Goal: Task Accomplishment & Management: Complete application form

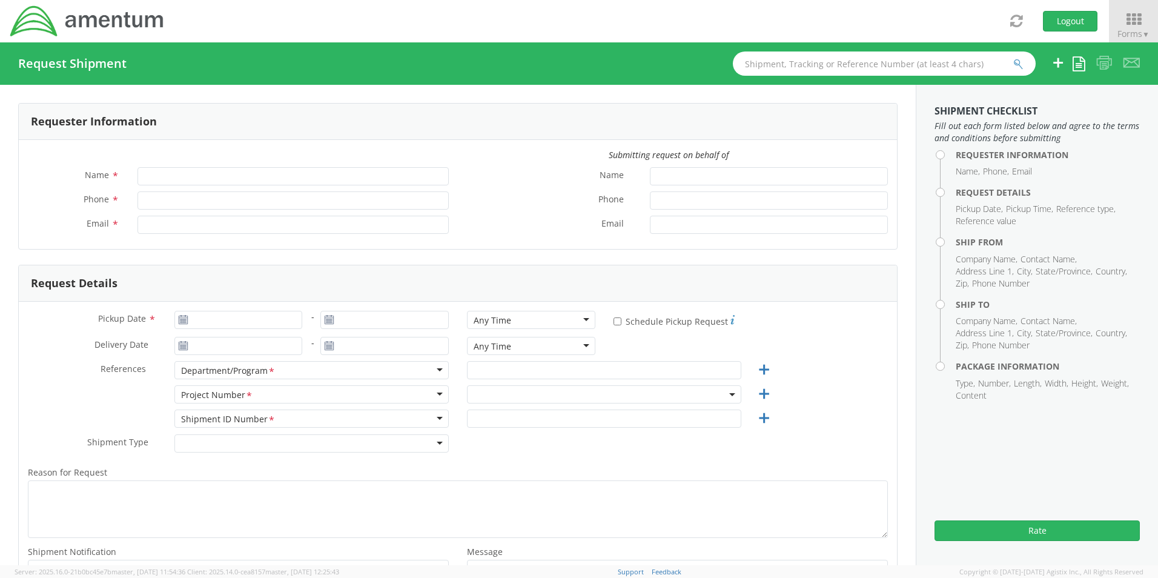
type input "[PERSON_NAME]"
type input "[PERSON_NAME][EMAIL_ADDRESS][DOMAIN_NAME]"
select select "OVHD.100619.00000"
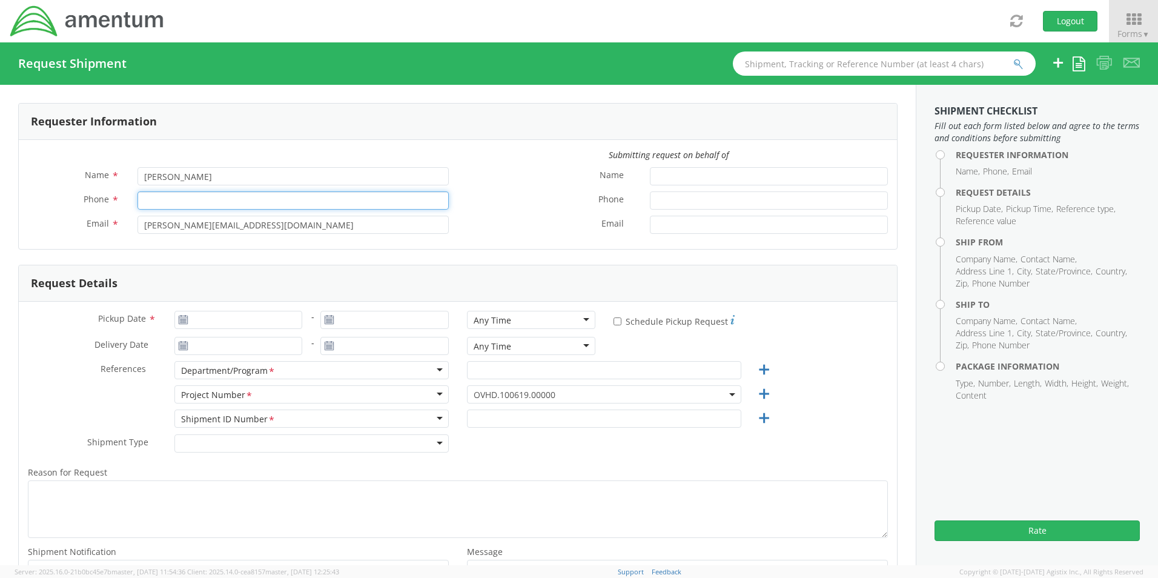
drag, startPoint x: 149, startPoint y: 201, endPoint x: 155, endPoint y: 187, distance: 14.6
click at [149, 201] on input "Phone *" at bounding box center [293, 200] width 311 height 18
type input "2162251295"
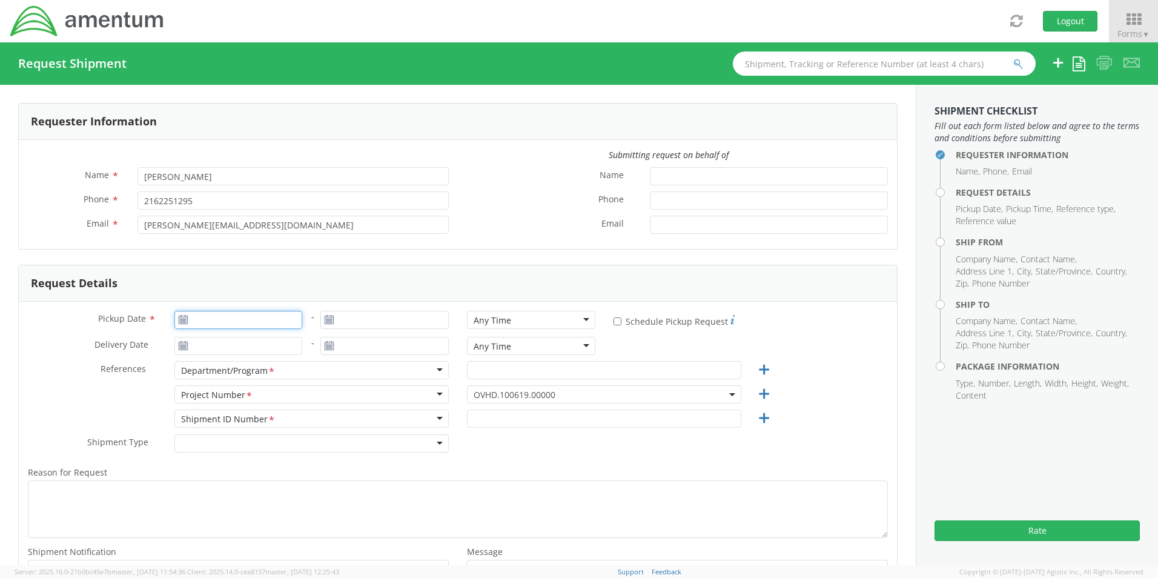
type input "[DATE]"
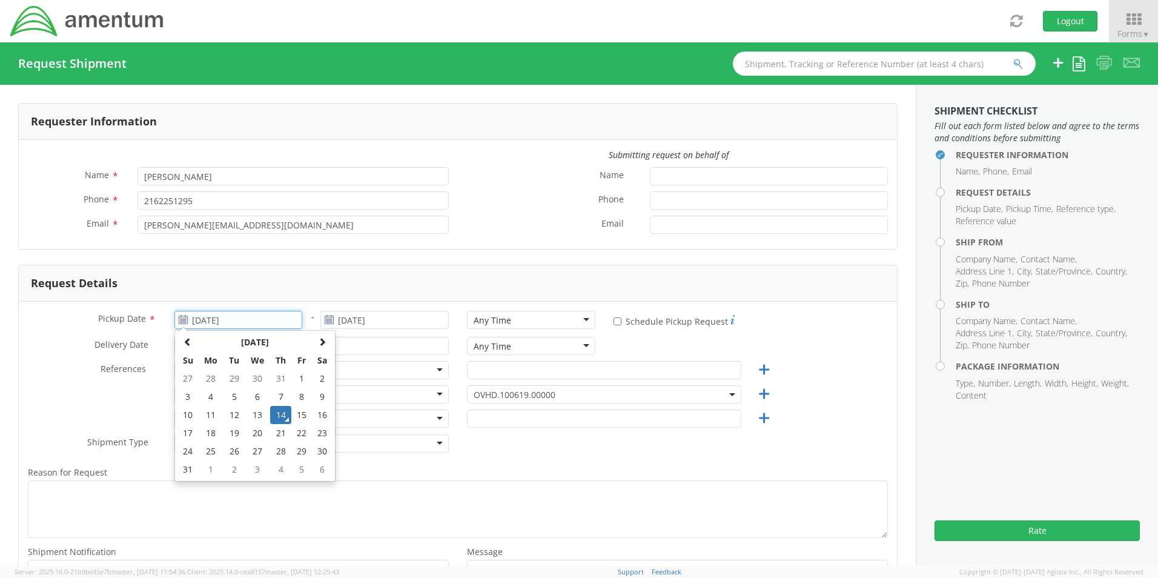
click at [253, 322] on input "[DATE]" at bounding box center [238, 320] width 128 height 18
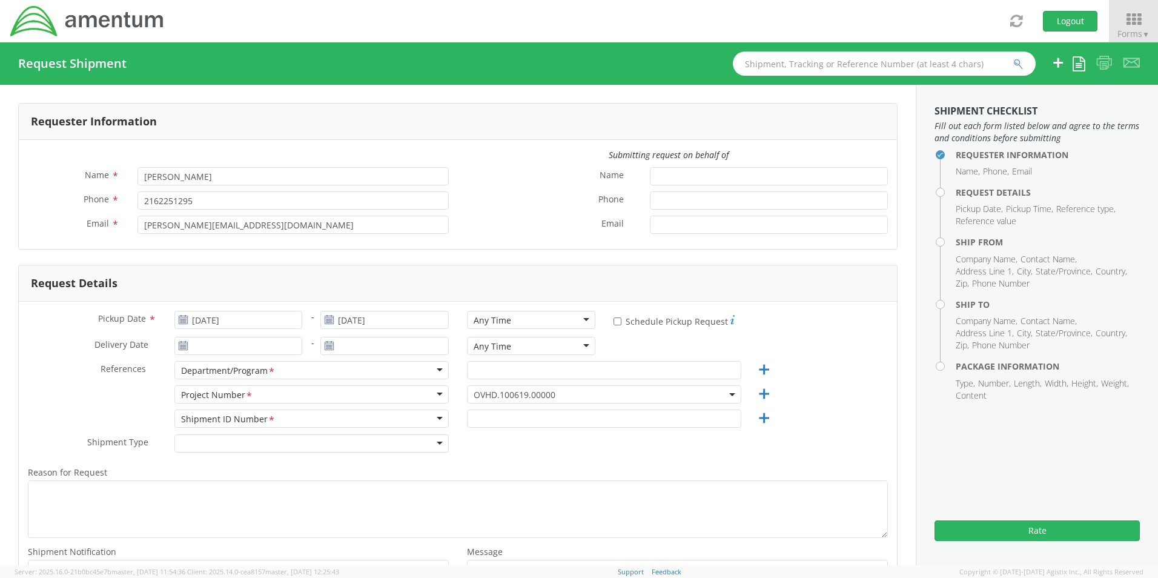
click at [487, 284] on div "Request Details" at bounding box center [458, 283] width 879 height 36
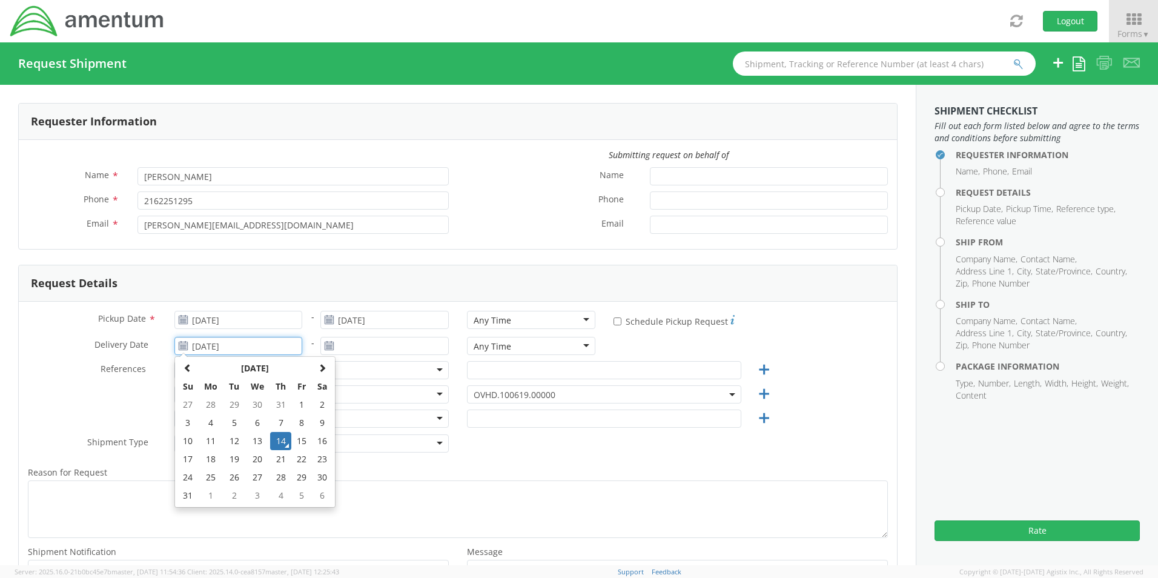
click at [224, 345] on input "[DATE]" at bounding box center [238, 346] width 128 height 18
click at [304, 444] on td "15" at bounding box center [301, 441] width 21 height 18
type input "[DATE]"
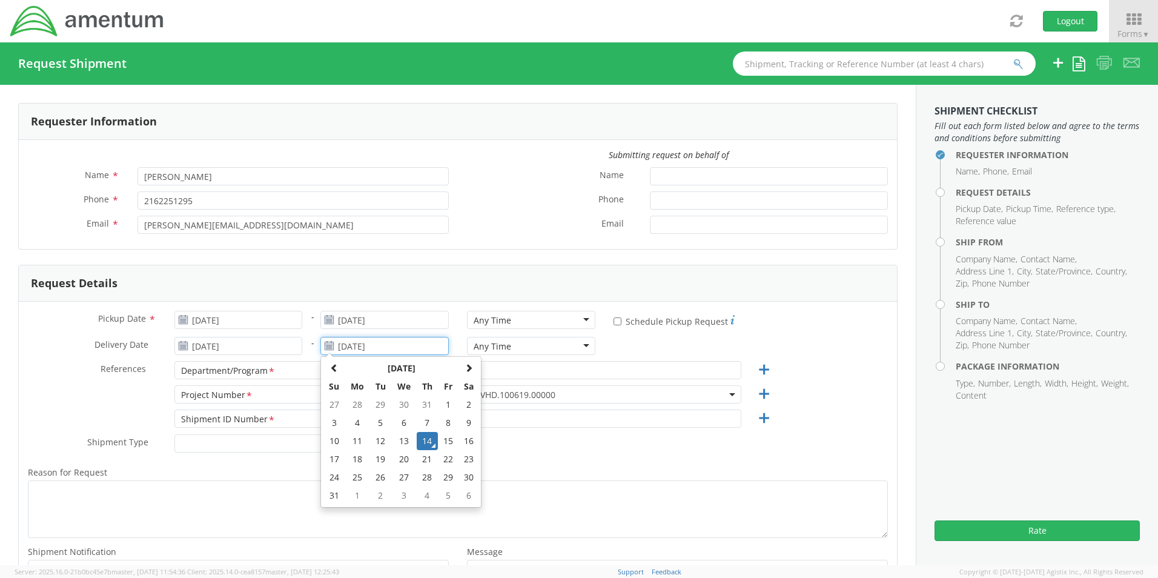
click at [375, 348] on input "[DATE]" at bounding box center [385, 346] width 128 height 18
click at [445, 443] on td "15" at bounding box center [448, 441] width 21 height 18
type input "[DATE]"
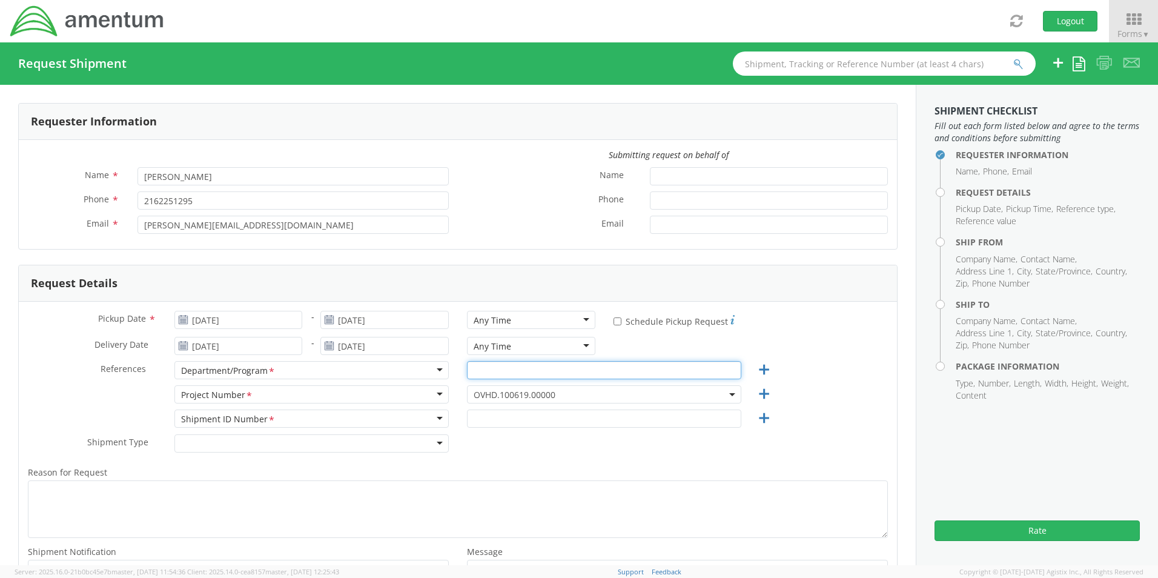
click at [485, 371] on input "text" at bounding box center [604, 370] width 274 height 18
type input "NSS"
click at [805, 365] on div "References * Department/Program <span class="required">*</span> Department/Prog…" at bounding box center [458, 373] width 879 height 24
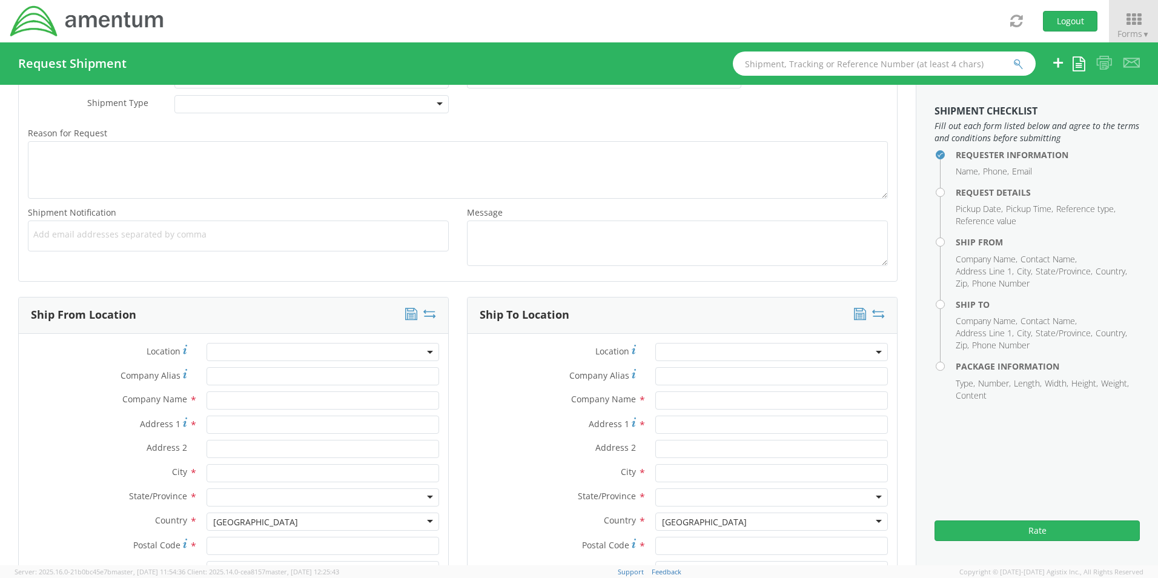
scroll to position [444, 0]
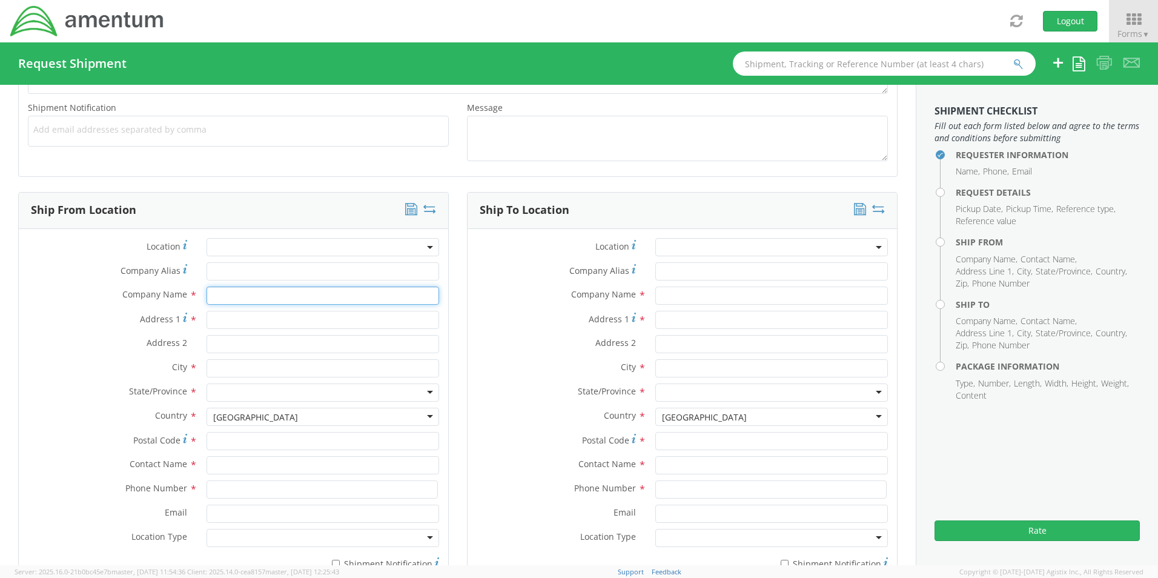
click at [234, 292] on input "text" at bounding box center [323, 296] width 233 height 18
type input "Amentum"
type input "[STREET_ADDRESS]"
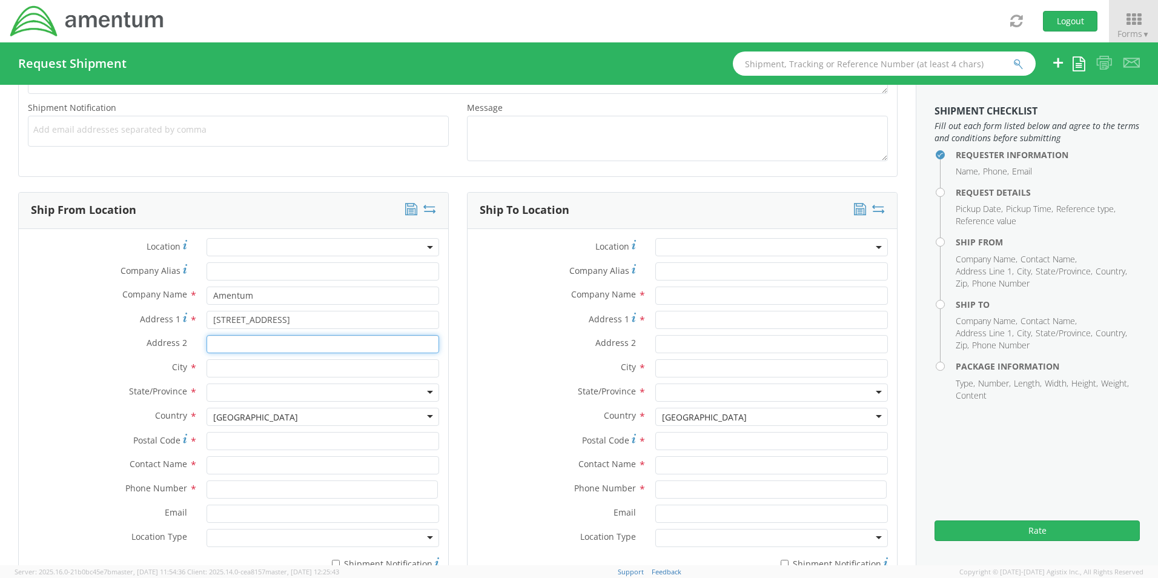
type input "Suite #1325"
type input "Independence"
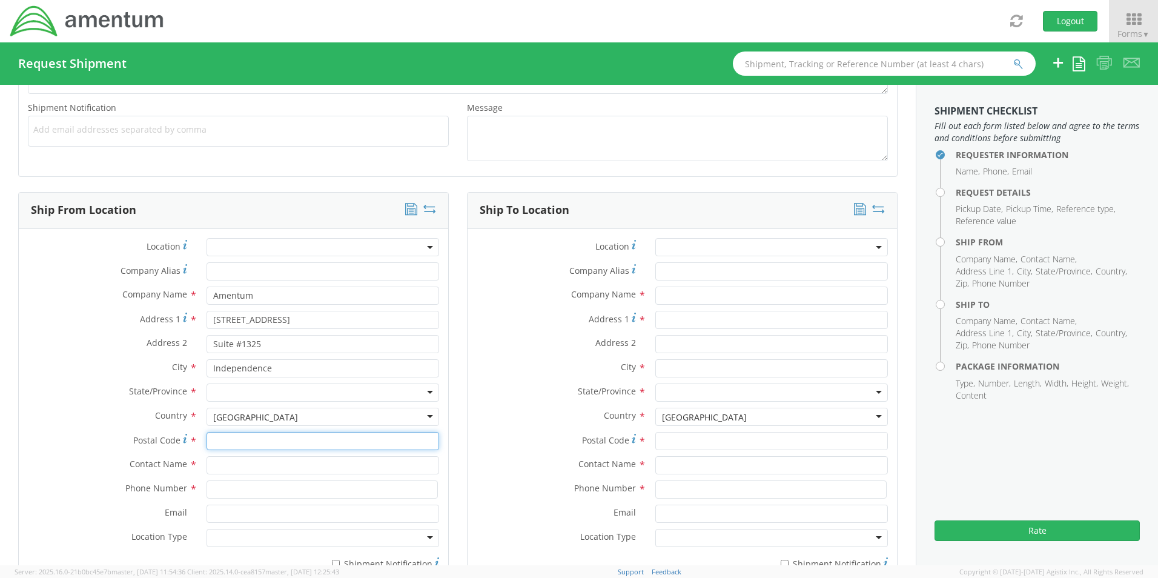
type input "44131"
type input "[PERSON_NAME]"
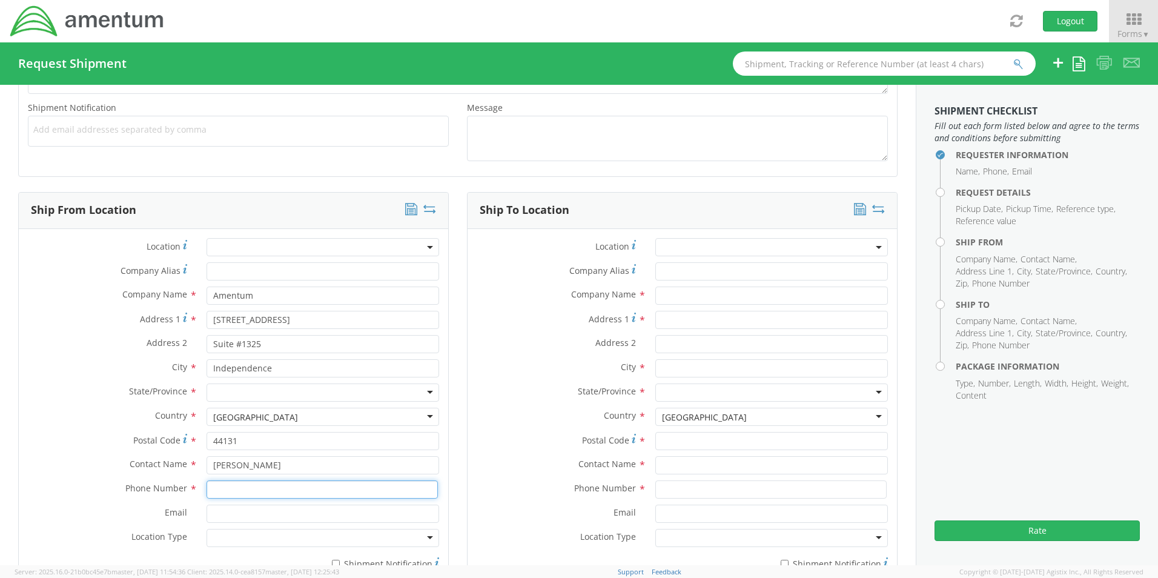
type input "[PHONE_NUMBER]"
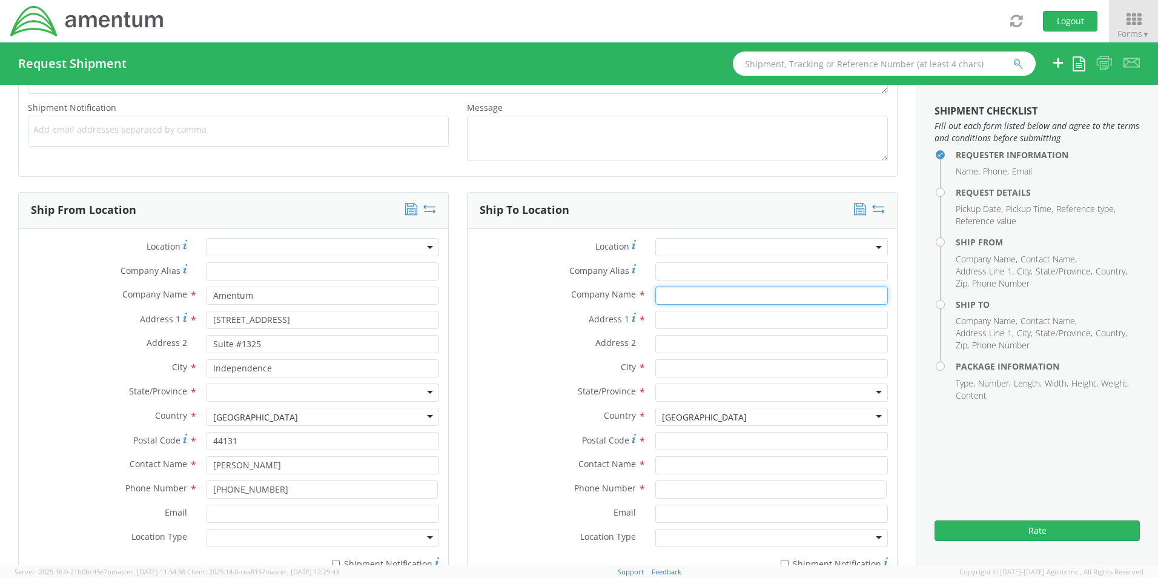
type input "[PERSON_NAME]"
type input "[STREET_ADDRESS]"
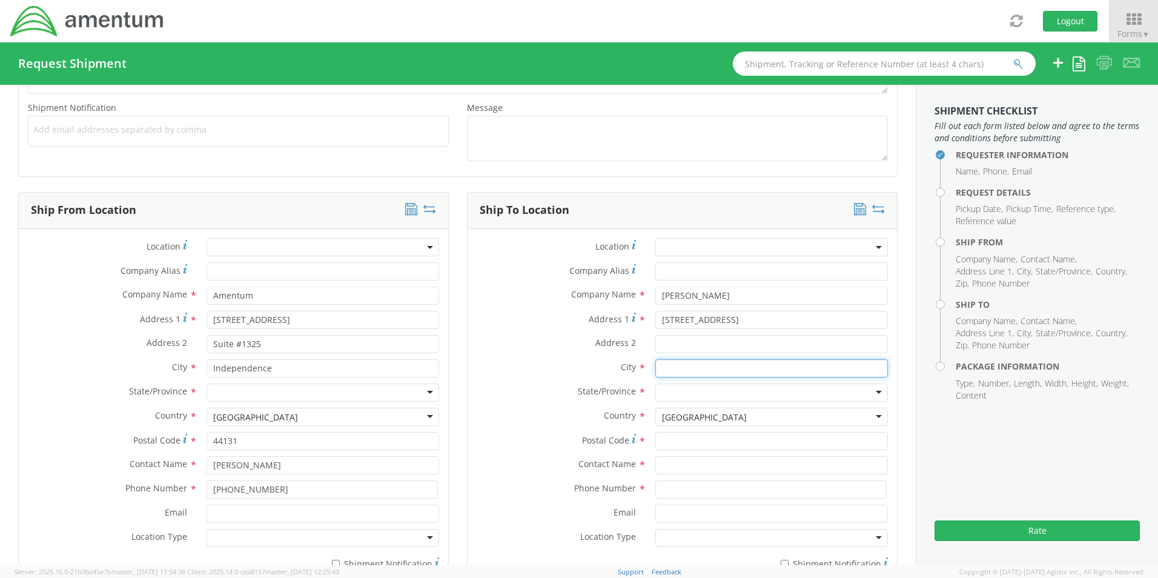
type input "[GEOGRAPHIC_DATA]"
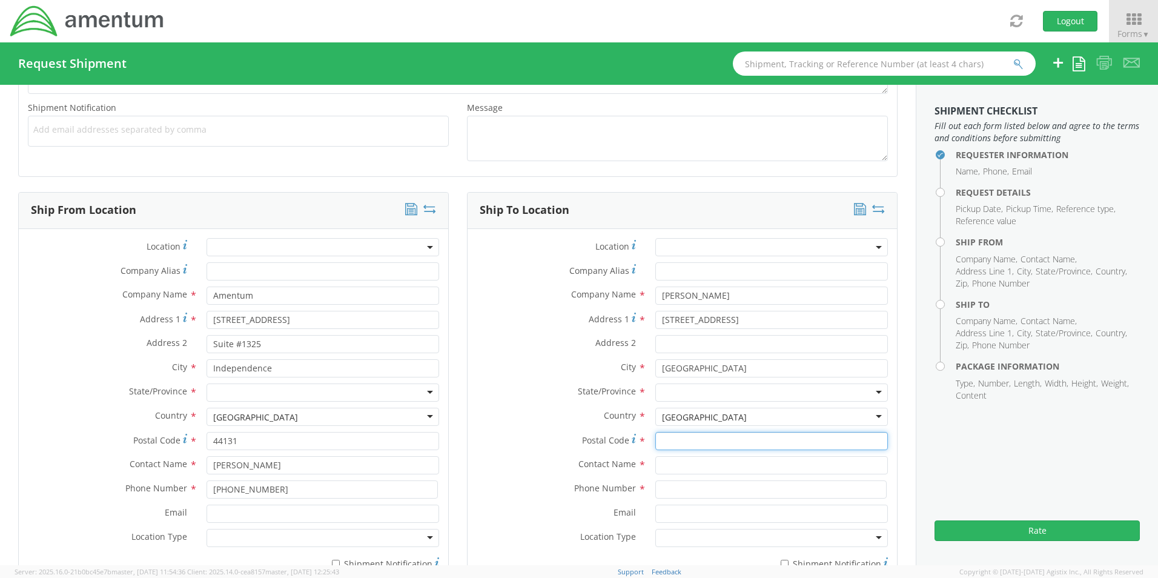
type input "21718"
type input "% [PERSON_NAME]"
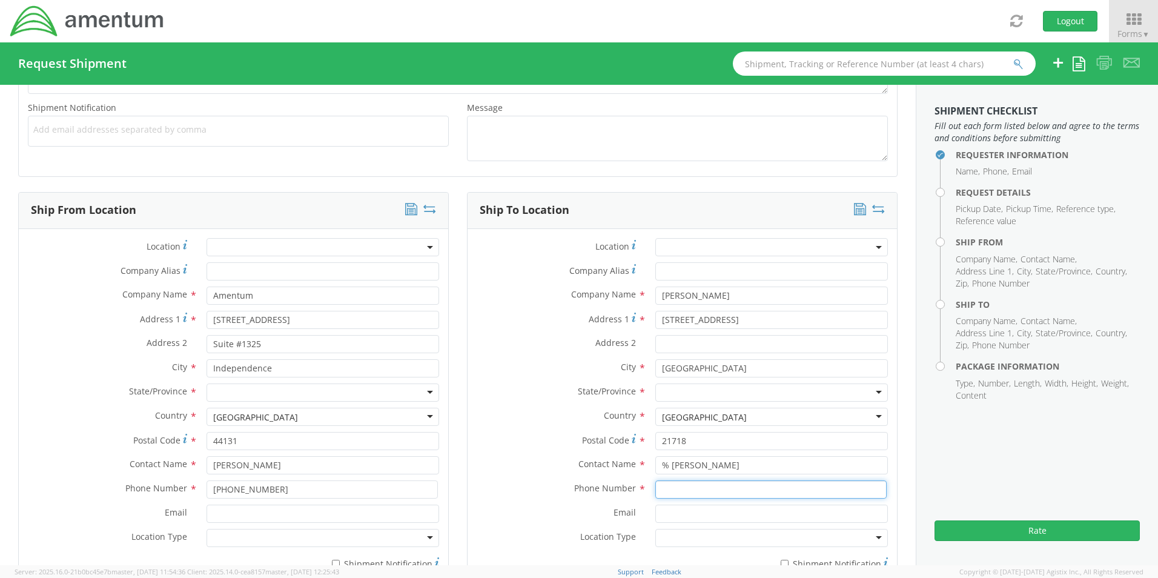
type input "[PHONE_NUMBER]"
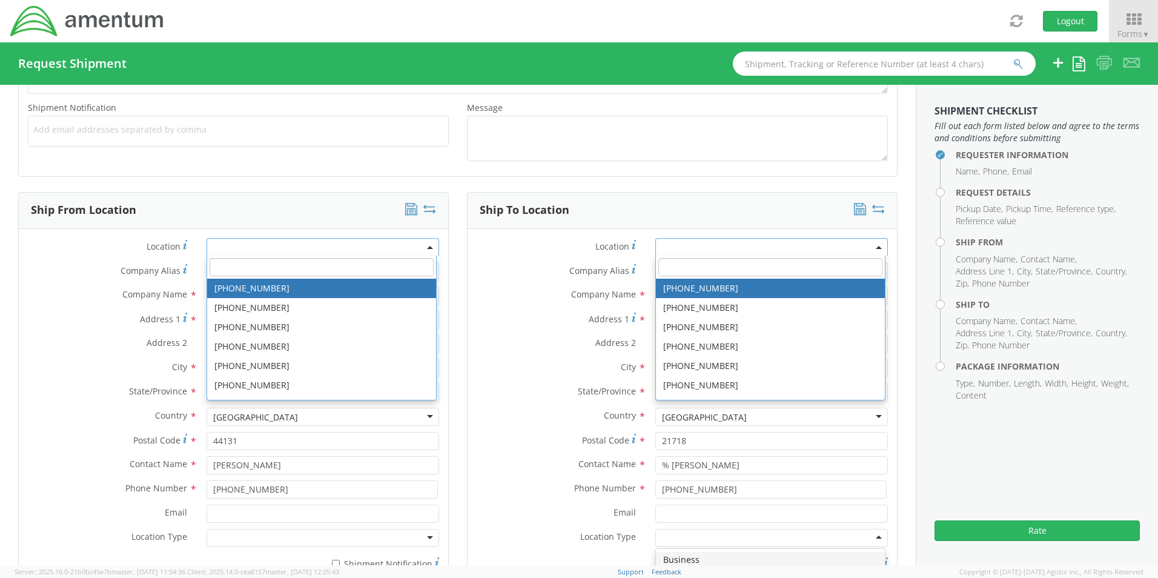
scroll to position [3054, 0]
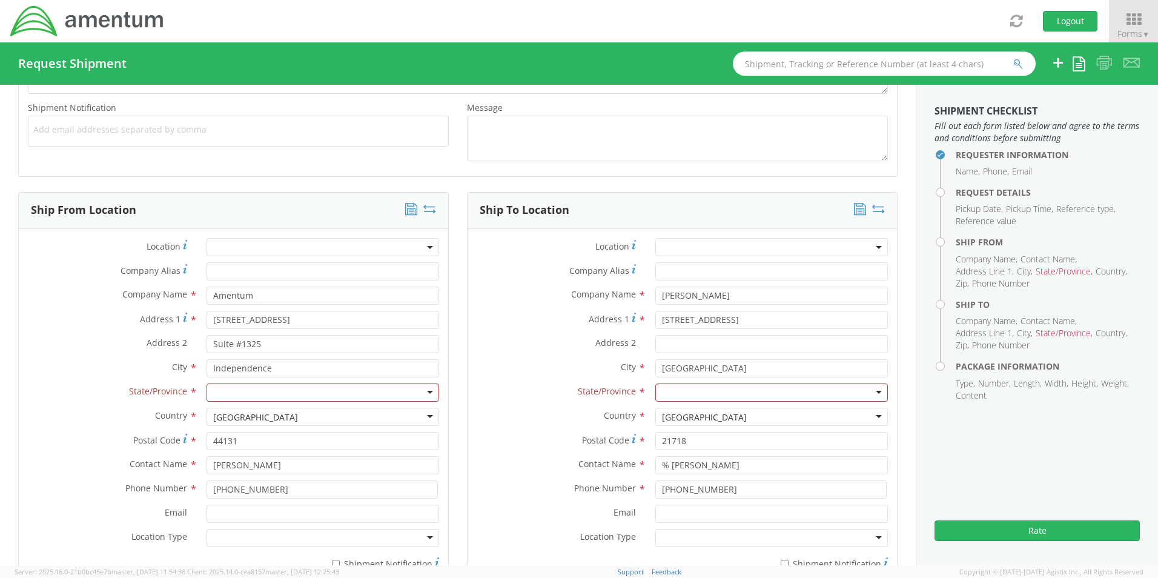
drag, startPoint x: 992, startPoint y: 459, endPoint x: 969, endPoint y: 448, distance: 25.5
click at [992, 459] on aside "Shipment Checklist Fill out each form listed below and agree to the terms and c…" at bounding box center [1037, 325] width 242 height 480
click at [745, 293] on input "[PERSON_NAME]" at bounding box center [772, 296] width 233 height 18
type input "A"
type input "[PERSON_NAME]"
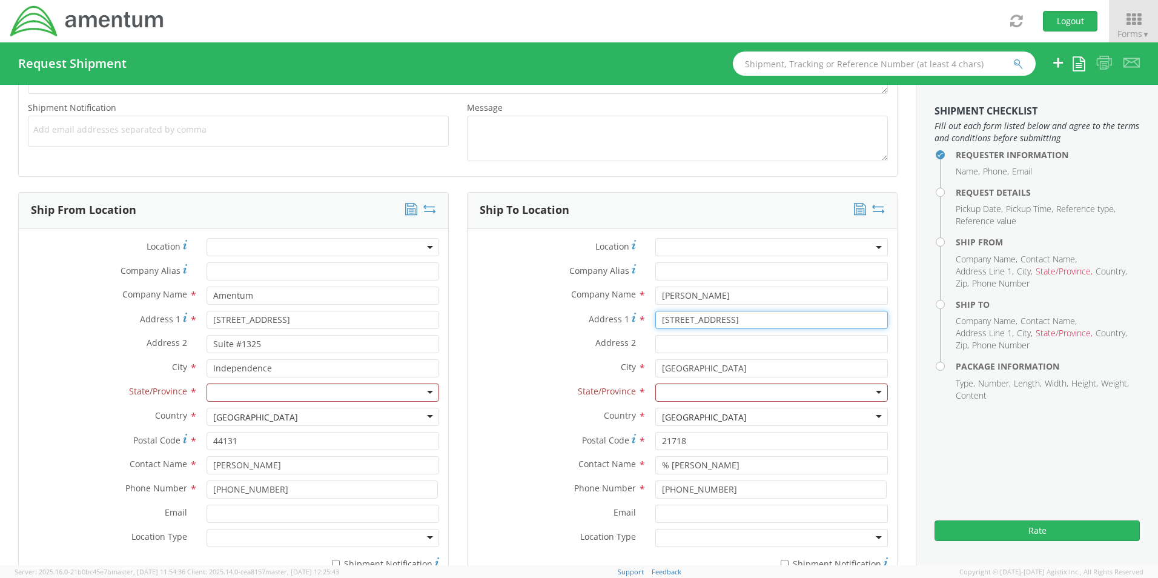
click at [727, 322] on input "[STREET_ADDRESS]" at bounding box center [772, 320] width 233 height 18
type input "2"
type input "[STREET_ADDRESS][PERSON_NAME]"
click at [661, 344] on input "Address 2 *" at bounding box center [772, 344] width 233 height 18
type input "Apartment #202"
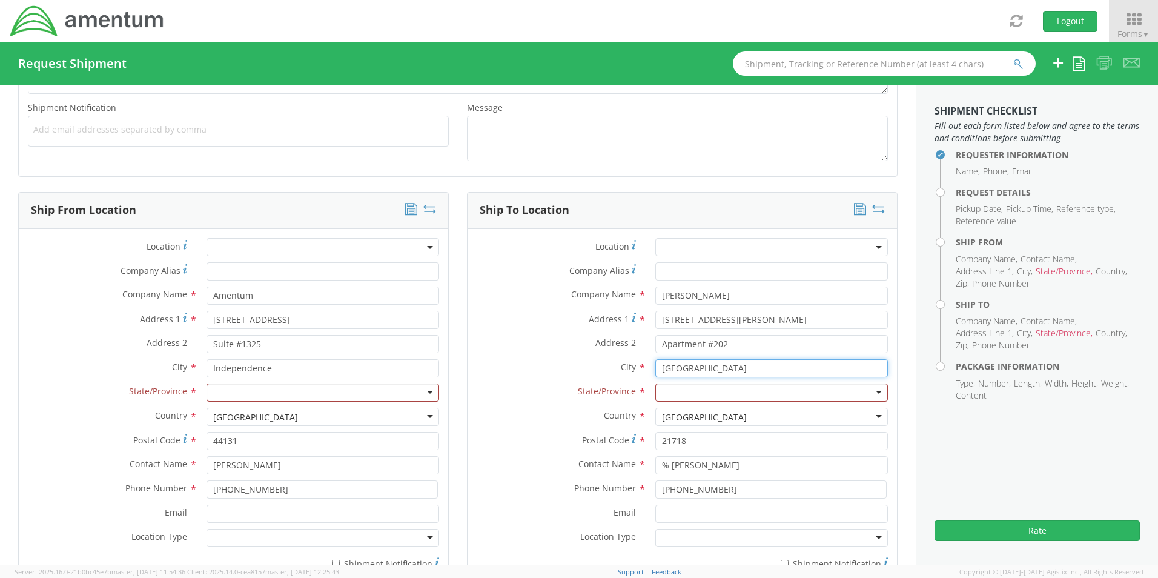
click at [714, 368] on input "[GEOGRAPHIC_DATA]" at bounding box center [772, 368] width 233 height 18
type input "B"
type input "Twinsburg"
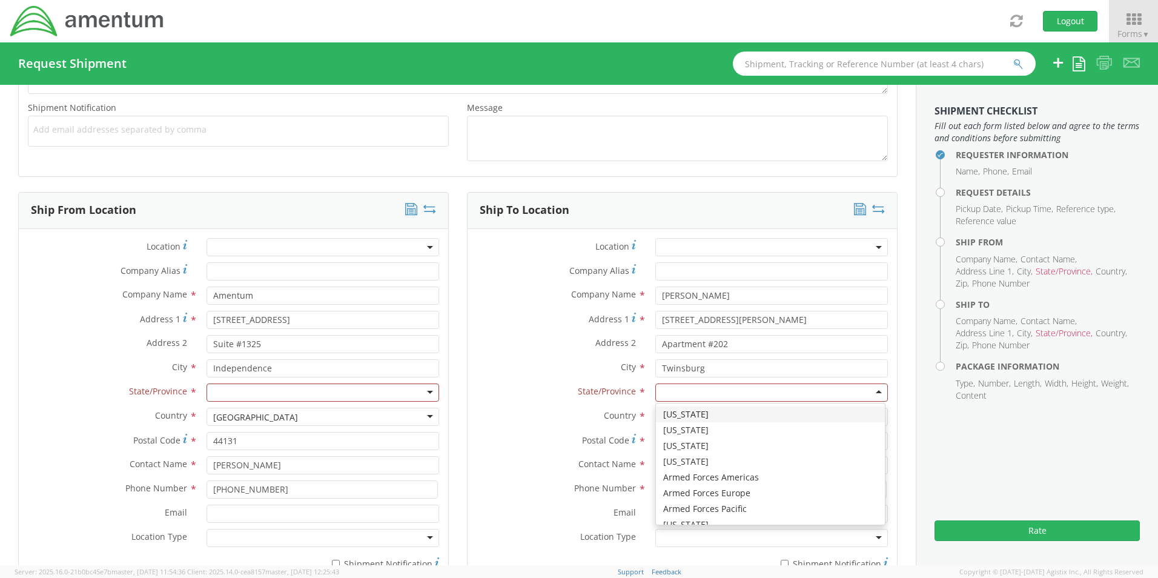
click at [663, 392] on div at bounding box center [772, 393] width 233 height 18
type input "o"
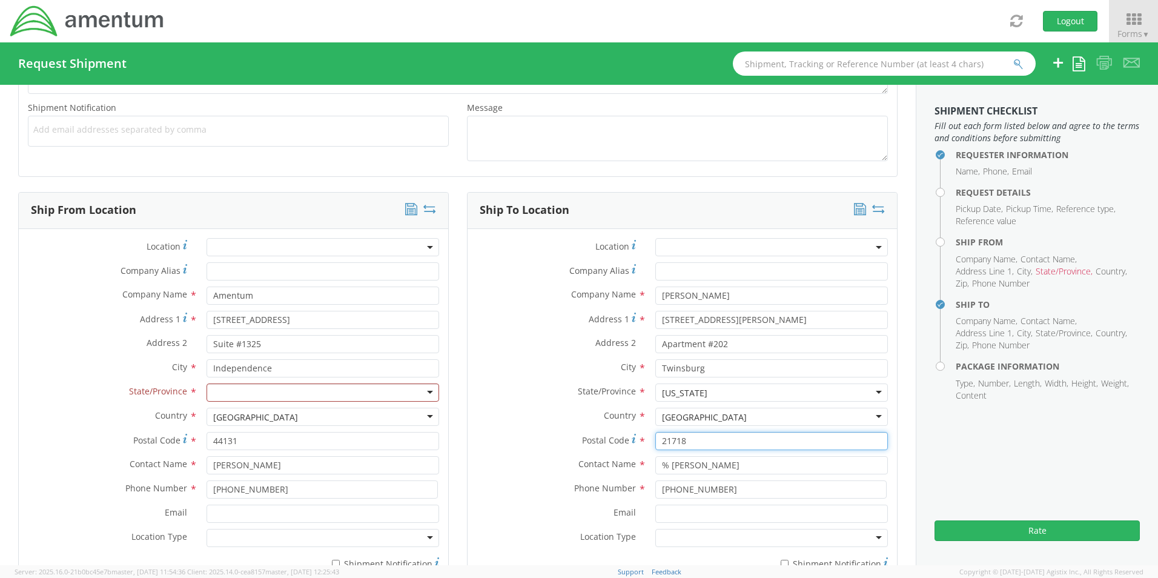
click at [696, 443] on input "21718" at bounding box center [772, 441] width 233 height 18
type input "2"
type input "44087"
click at [745, 467] on input "% [PERSON_NAME]" at bounding box center [772, 465] width 233 height 18
type input "%"
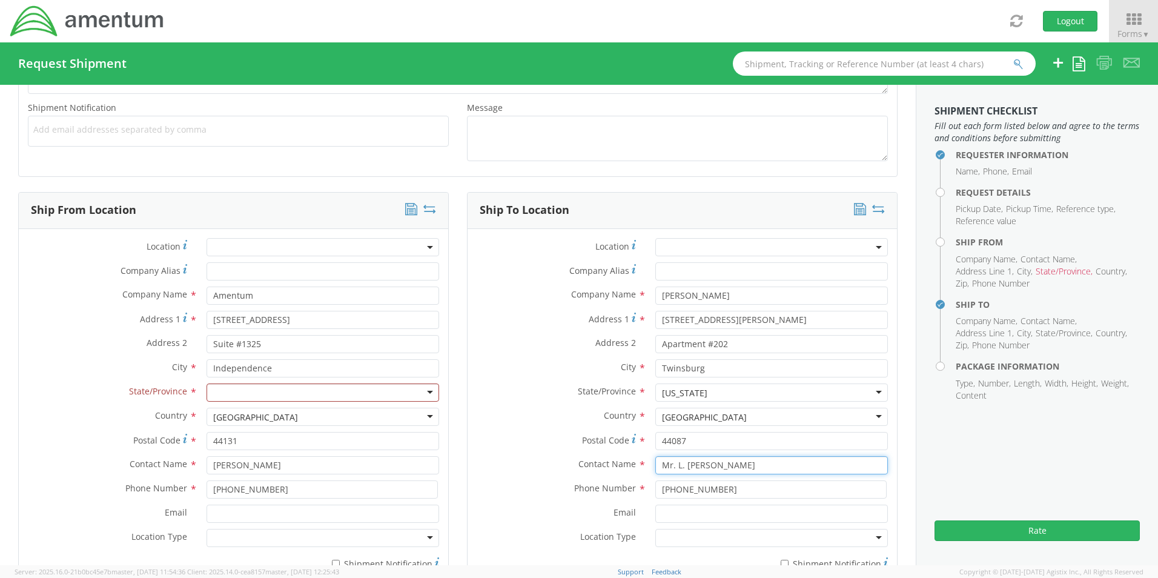
type input "Mr. L. [PERSON_NAME]"
click at [713, 489] on input "[PHONE_NUMBER]" at bounding box center [771, 489] width 231 height 18
type input "[PHONE_NUMBER]"
click at [743, 542] on div at bounding box center [772, 538] width 233 height 18
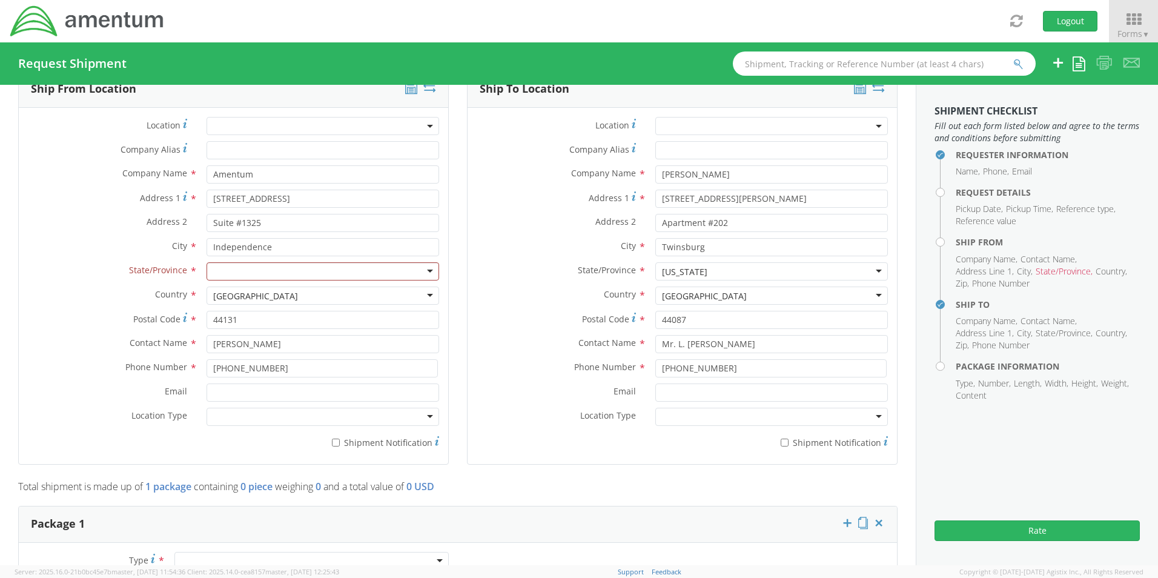
scroll to position [590, 0]
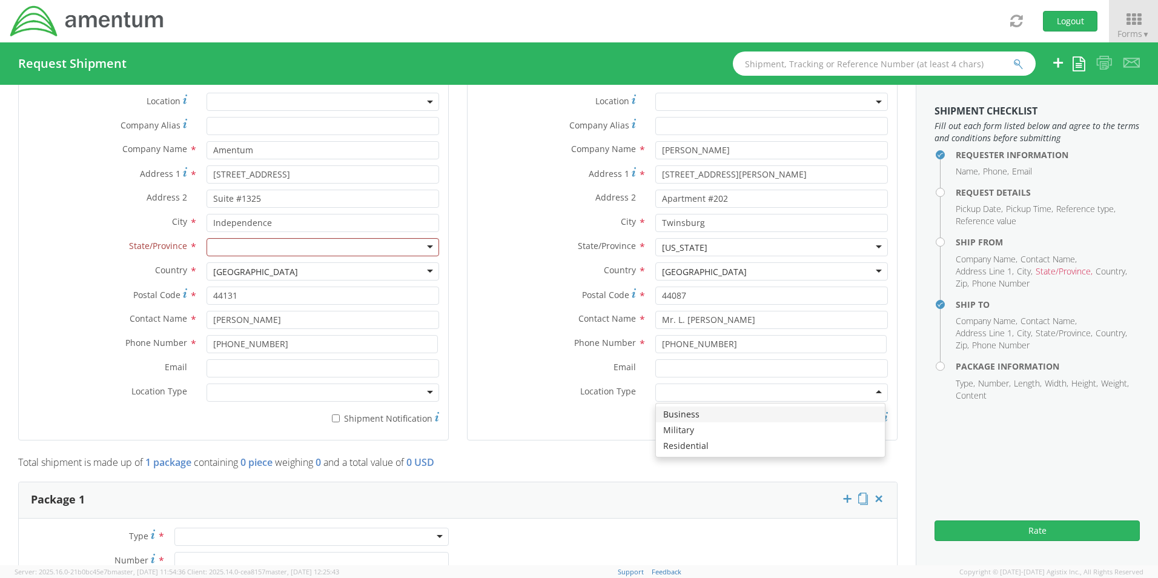
click at [871, 395] on div at bounding box center [772, 393] width 233 height 18
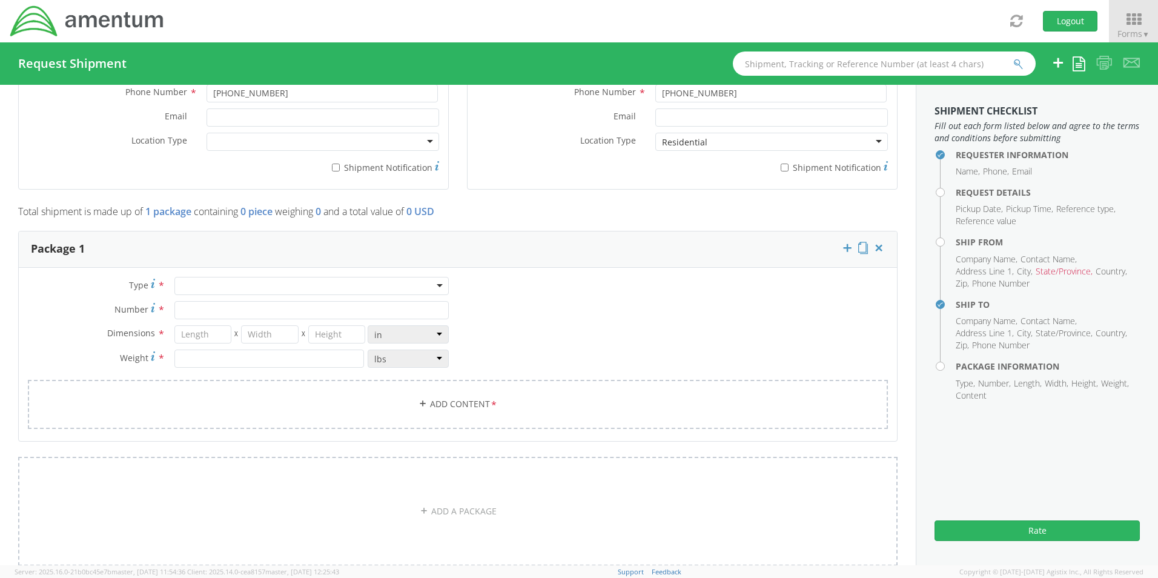
scroll to position [889, 0]
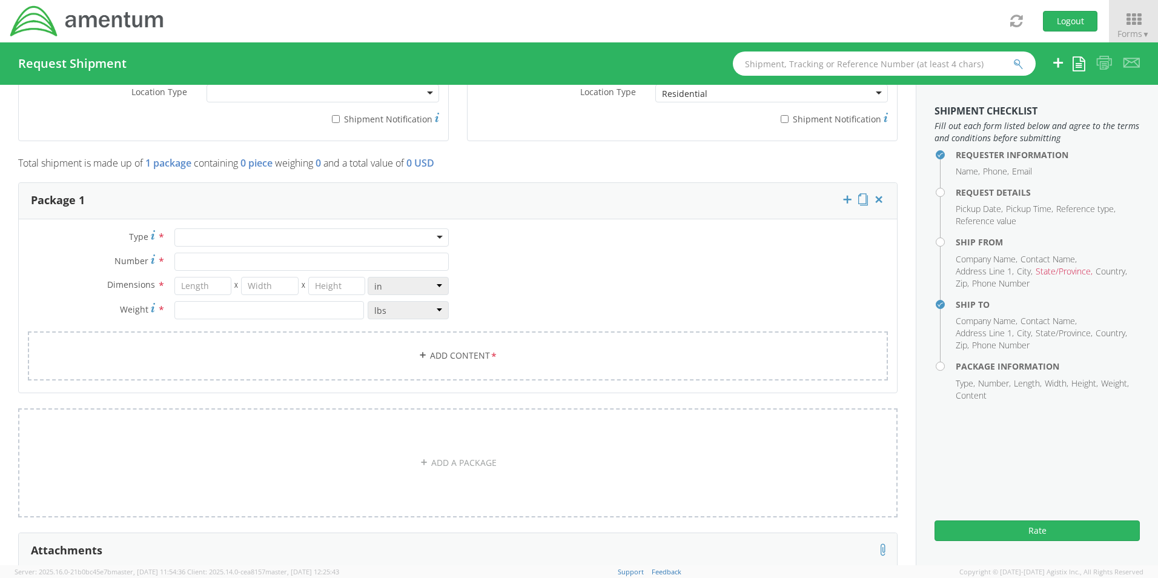
click at [275, 235] on div at bounding box center [311, 237] width 274 height 18
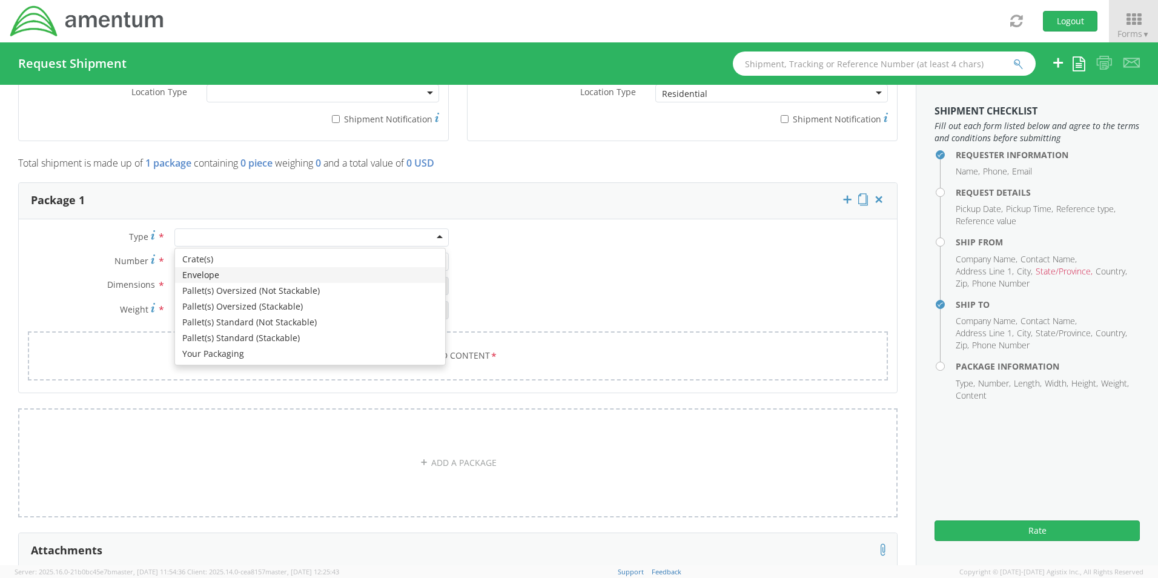
type input "1"
type input "9.5"
type input "12.5"
type input "0.25"
type input "1"
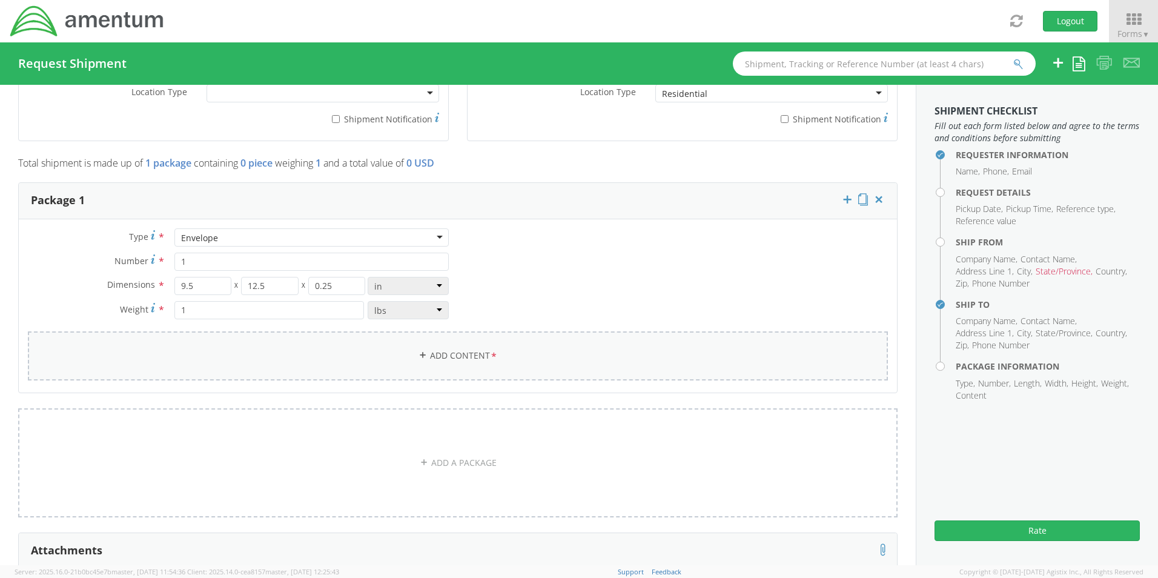
click at [476, 357] on link "Add Content *" at bounding box center [458, 355] width 860 height 49
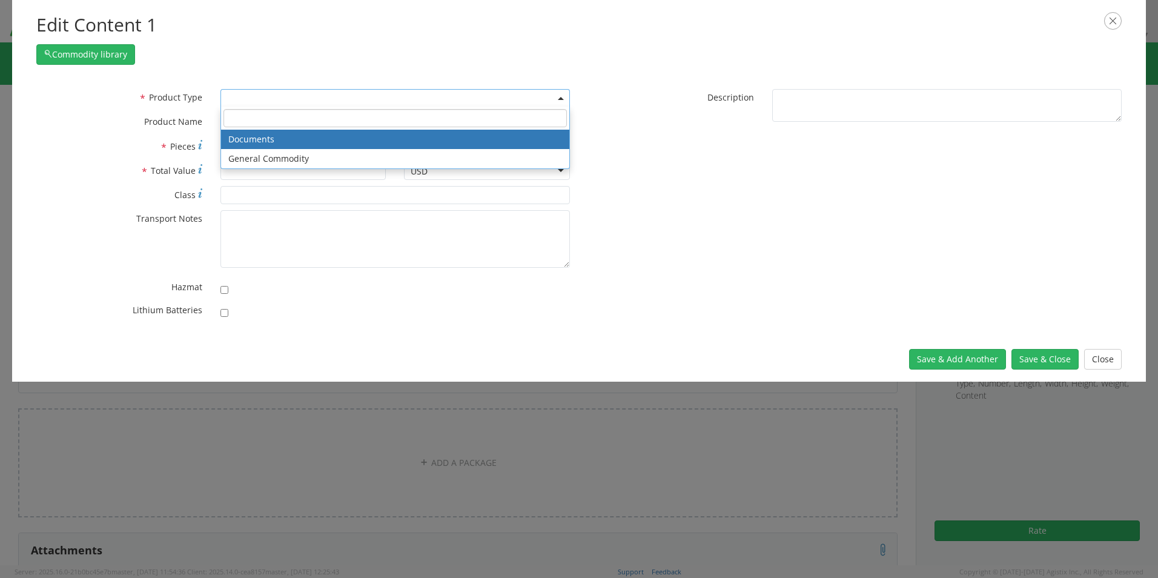
click at [563, 98] on b at bounding box center [561, 98] width 6 height 3
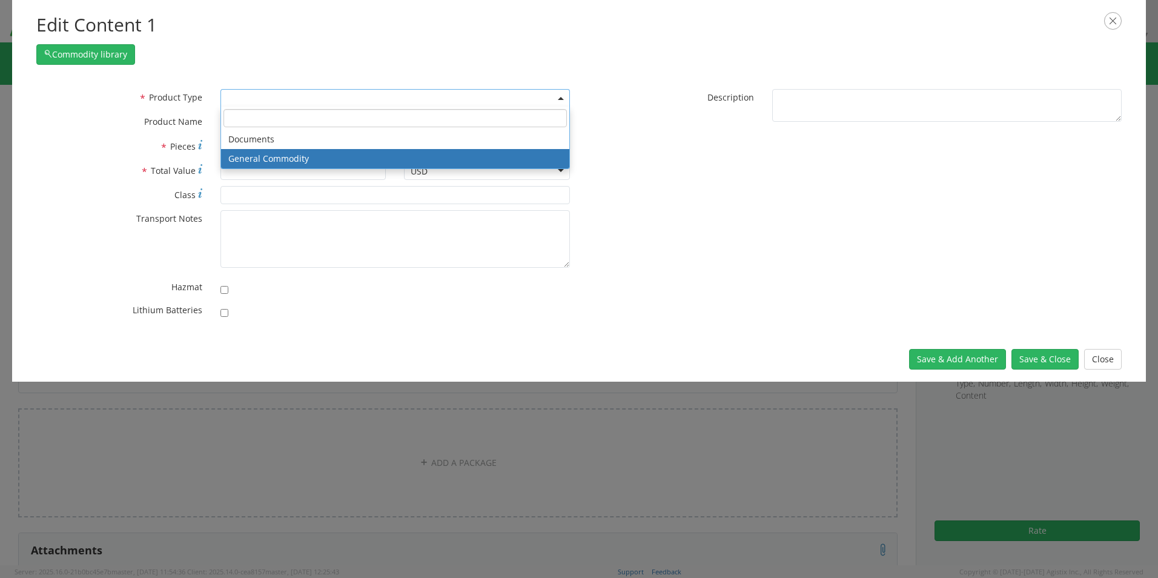
select select "COMMODITY"
type input "General Commodity"
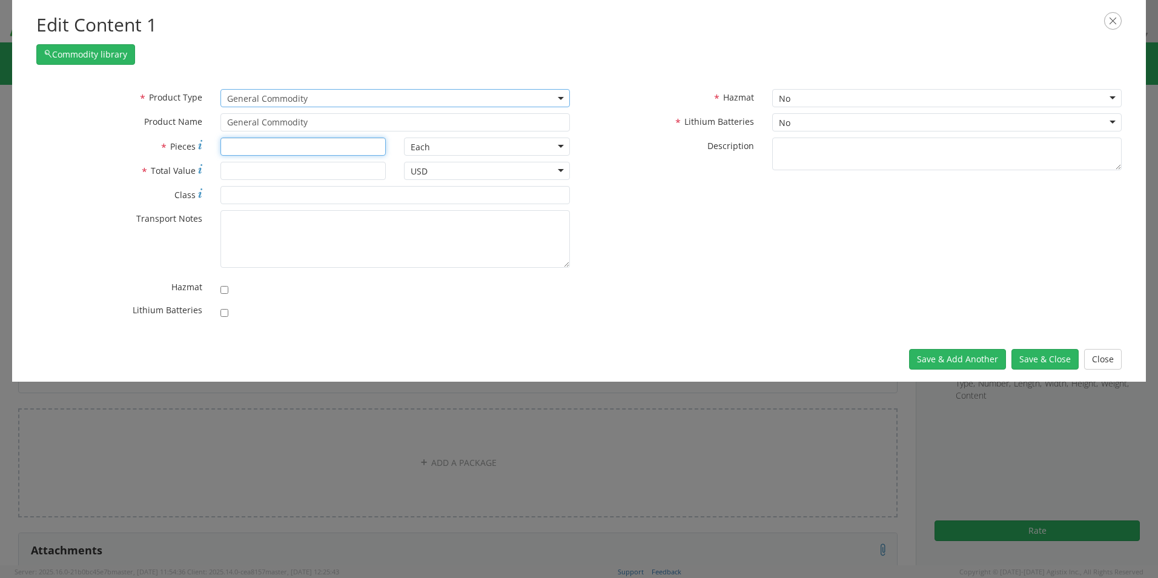
click at [248, 142] on input "* Pieces" at bounding box center [304, 147] width 166 height 18
drag, startPoint x: 237, startPoint y: 169, endPoint x: 374, endPoint y: 261, distance: 165.0
click at [242, 174] on input "* Total Value" at bounding box center [304, 171] width 166 height 18
type input "5.00"
drag, startPoint x: 232, startPoint y: 145, endPoint x: 311, endPoint y: 214, distance: 104.4
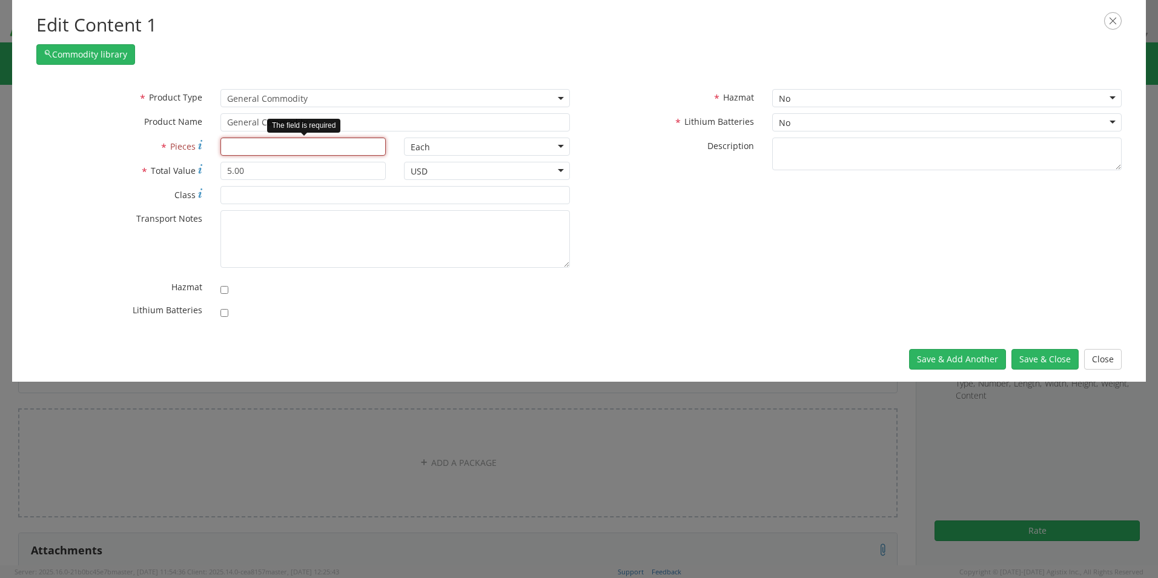
click at [236, 151] on input "* Pieces" at bounding box center [304, 147] width 166 height 18
type input "1"
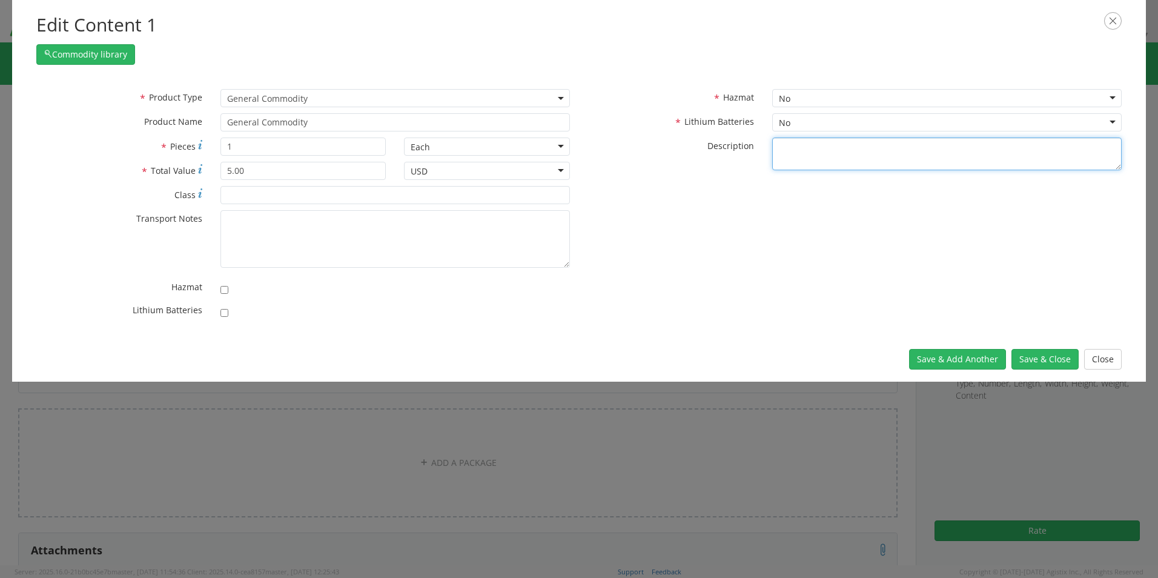
click at [794, 146] on textarea "* Description" at bounding box center [947, 154] width 350 height 33
type textarea "charger"
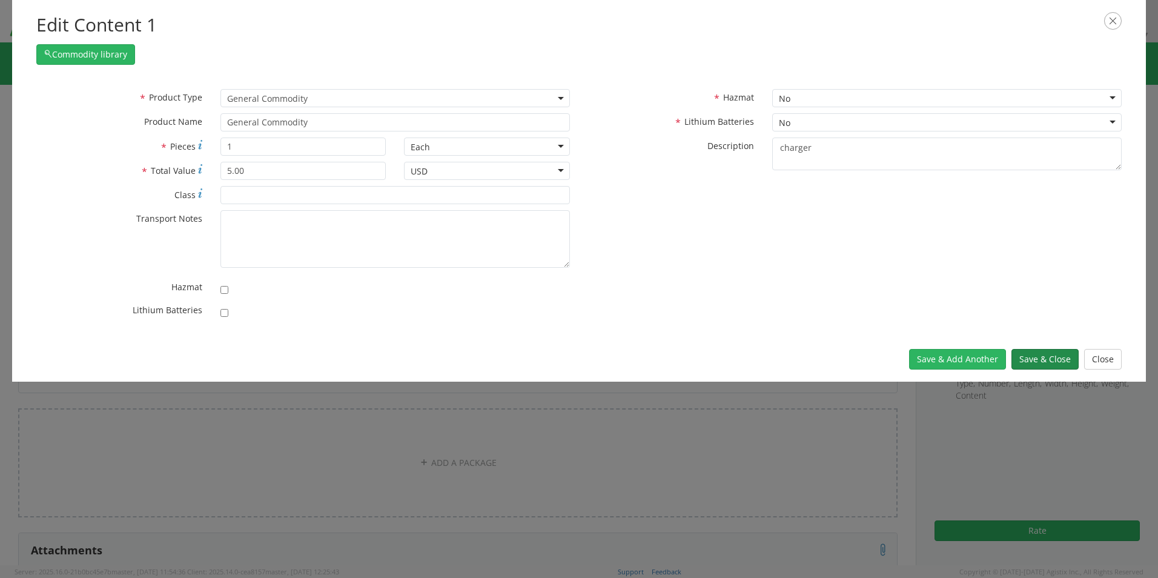
click at [1042, 357] on button "Save & Close" at bounding box center [1045, 359] width 67 height 21
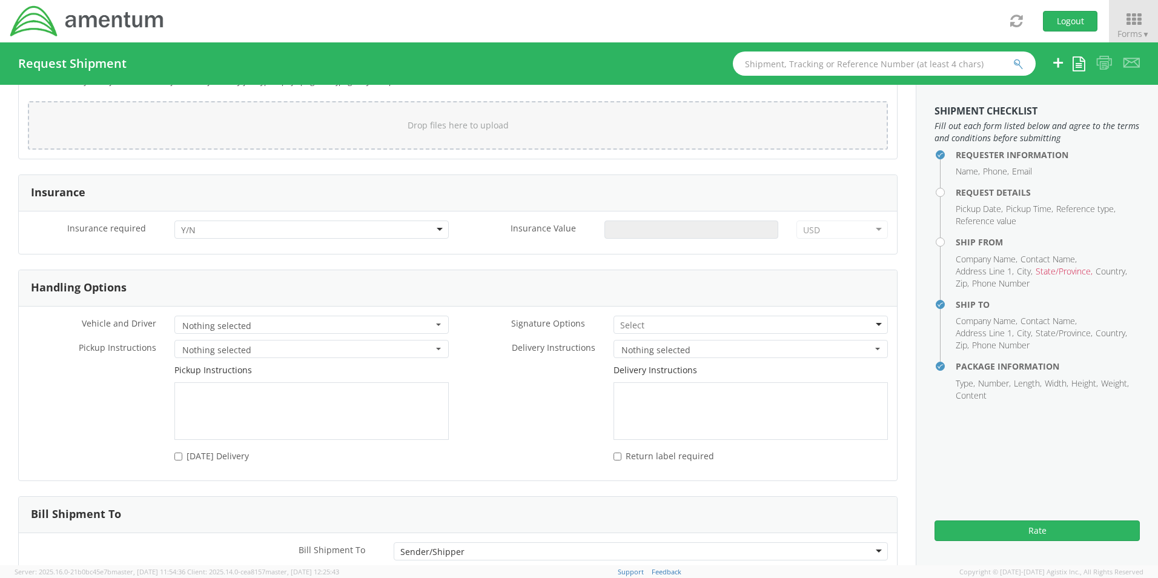
scroll to position [1495, 0]
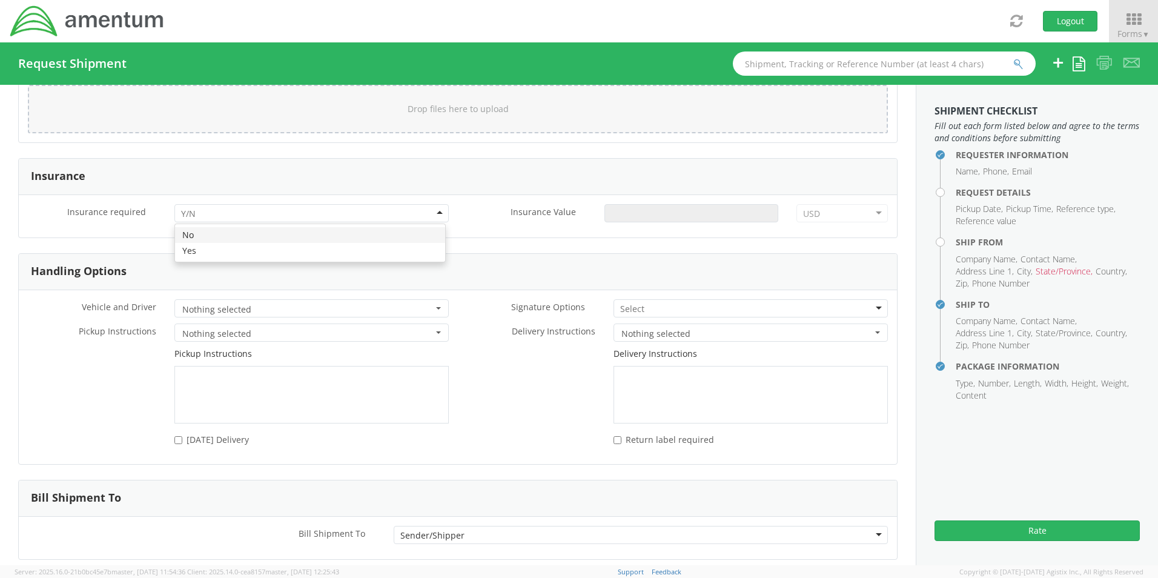
click at [437, 212] on div at bounding box center [311, 213] width 274 height 18
click at [869, 305] on div at bounding box center [751, 308] width 274 height 18
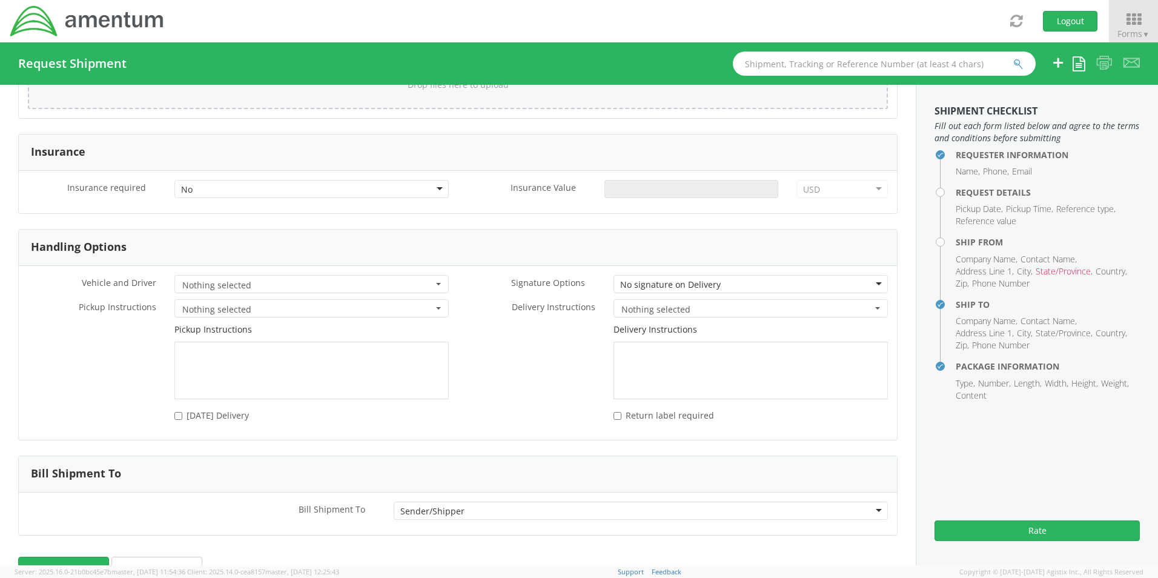
scroll to position [1553, 0]
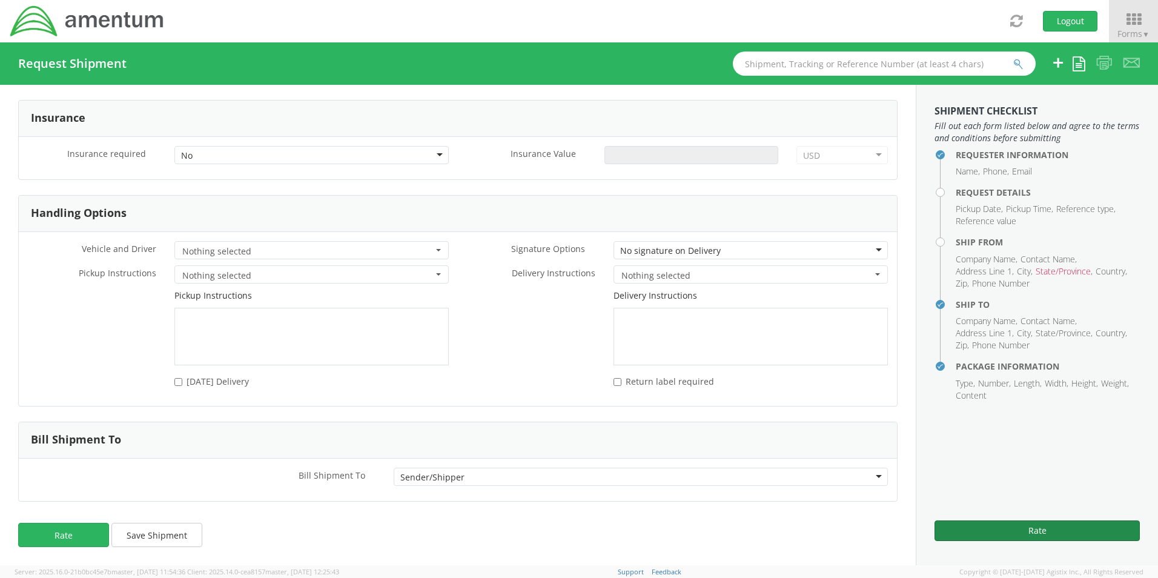
click at [1009, 533] on button "Rate" at bounding box center [1037, 530] width 205 height 21
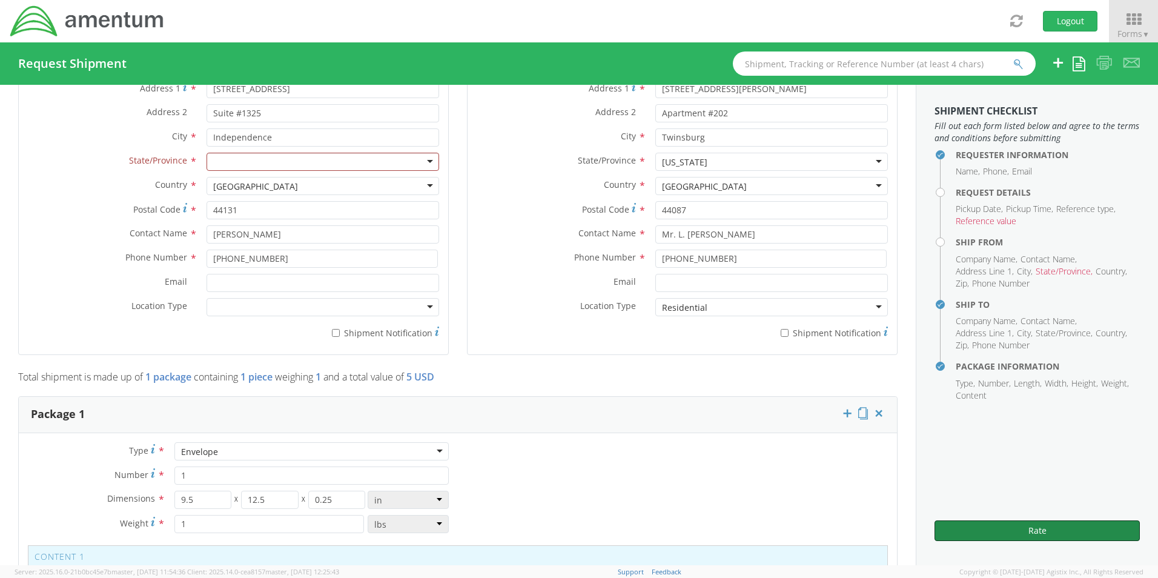
scroll to position [665, 0]
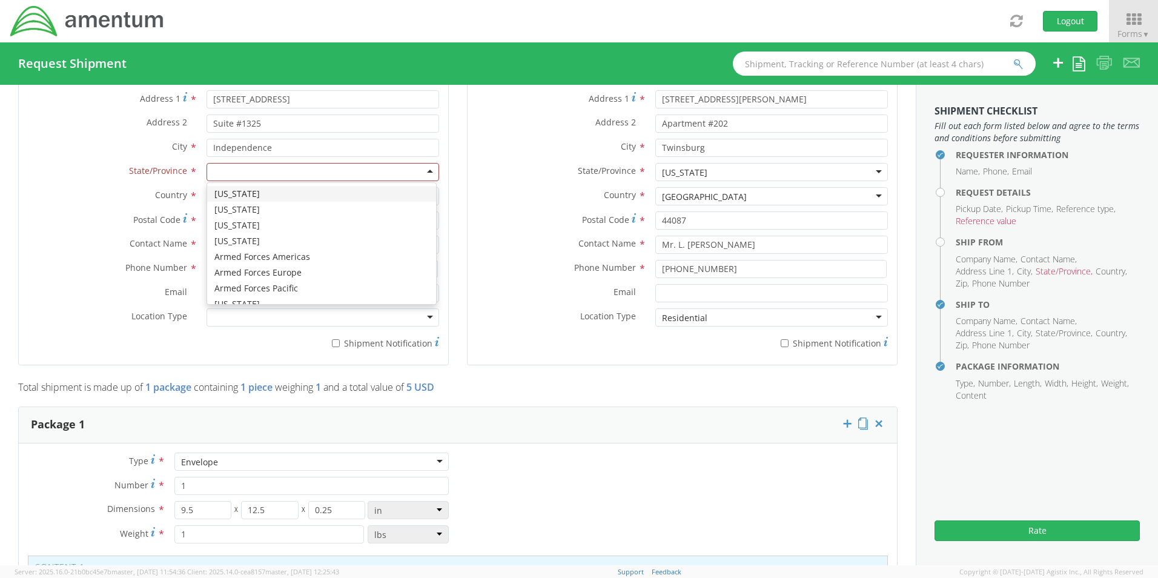
click at [214, 171] on div at bounding box center [323, 172] width 233 height 18
type input "oh"
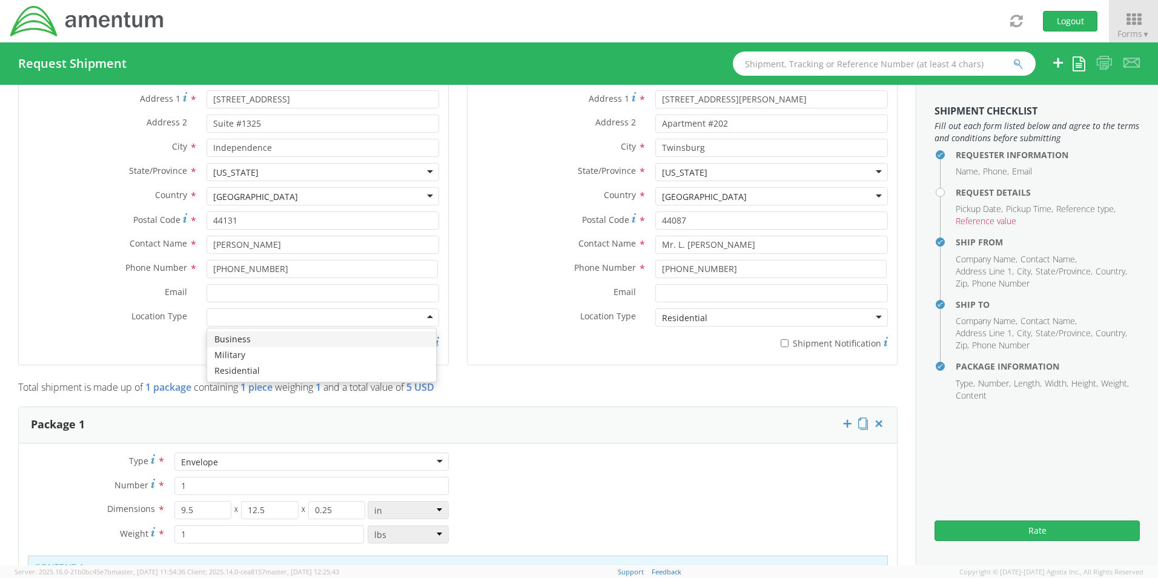
click at [424, 310] on div at bounding box center [323, 317] width 233 height 18
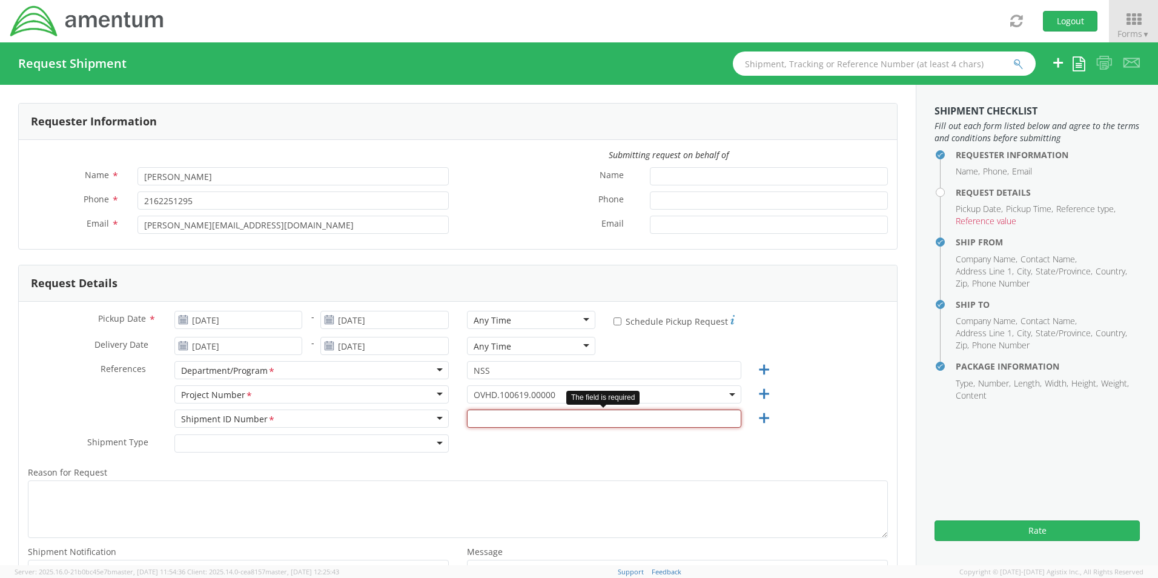
click at [475, 417] on input "text" at bounding box center [604, 419] width 274 height 18
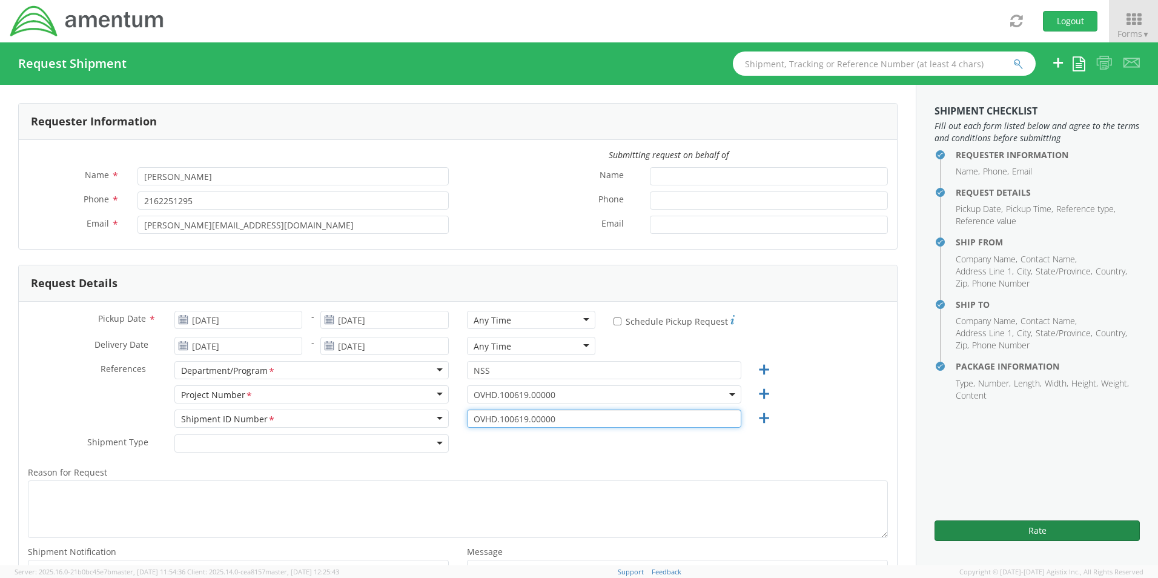
type input "OVHD.100619.00000"
click at [1048, 530] on button "Rate" at bounding box center [1037, 530] width 205 height 21
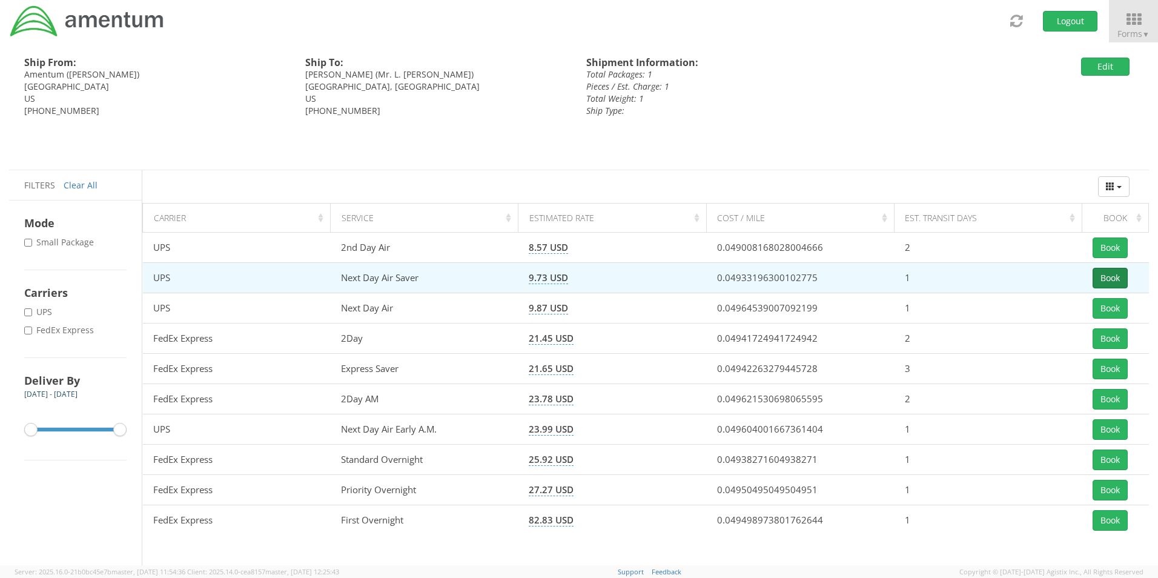
click at [1106, 276] on button "Book" at bounding box center [1110, 278] width 35 height 21
